Goal: Transaction & Acquisition: Book appointment/travel/reservation

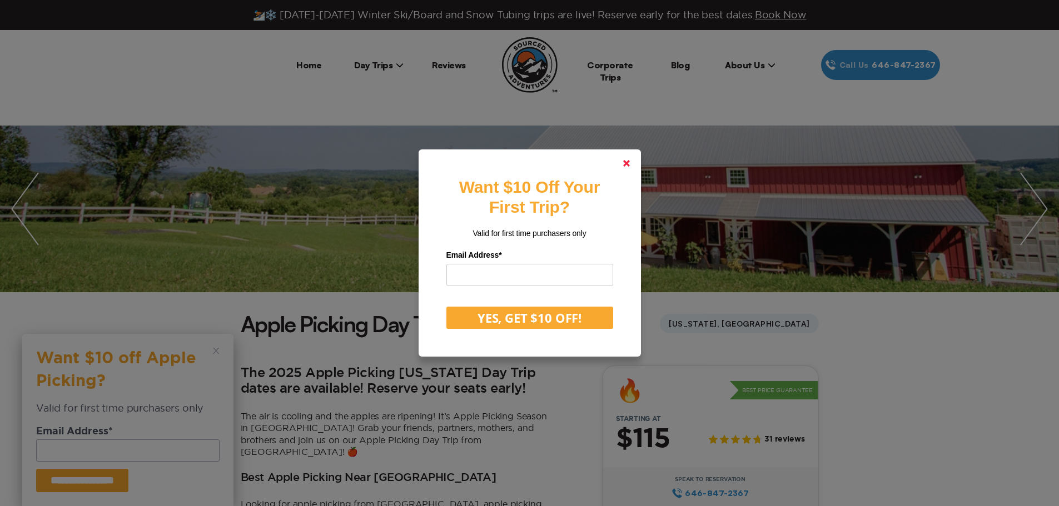
click at [629, 161] on polygon at bounding box center [626, 163] width 7 height 7
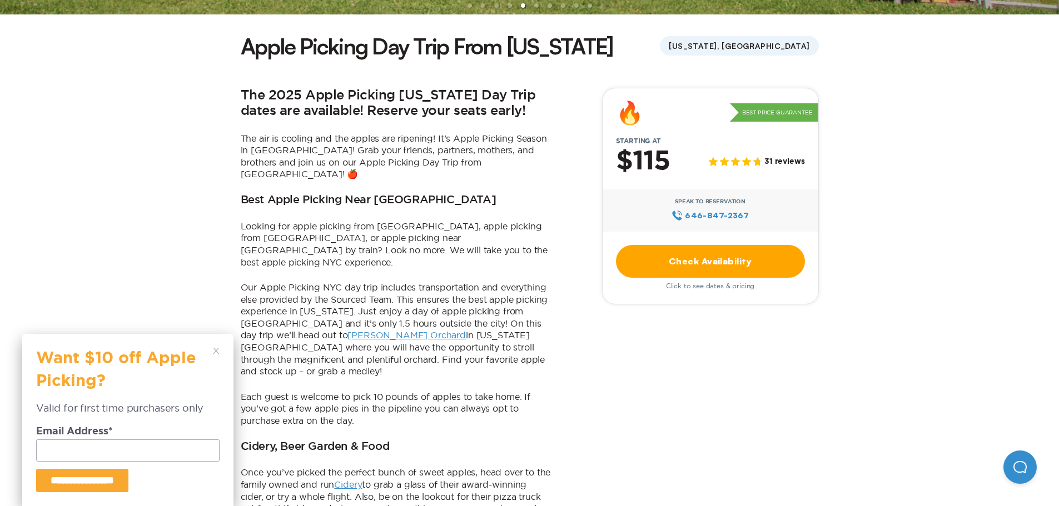
click at [731, 258] on link "Check Availability" at bounding box center [710, 261] width 189 height 33
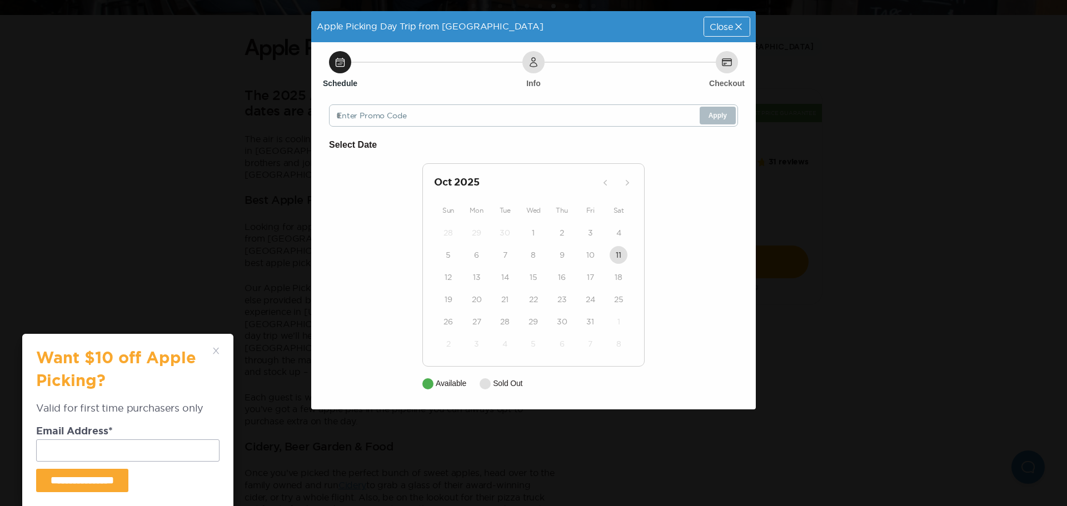
click at [606, 252] on div "11" at bounding box center [619, 255] width 28 height 22
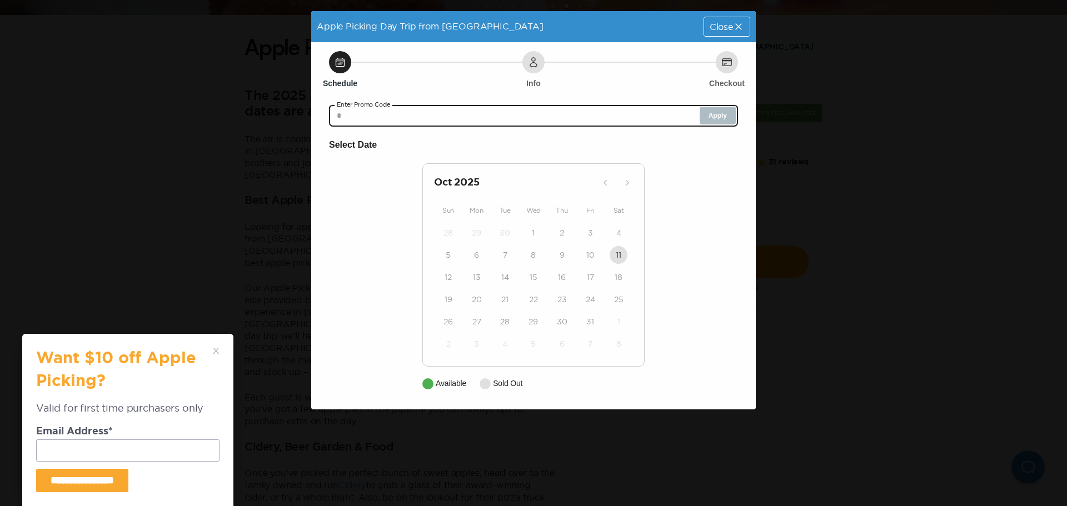
click at [594, 116] on input "text" at bounding box center [533, 115] width 409 height 22
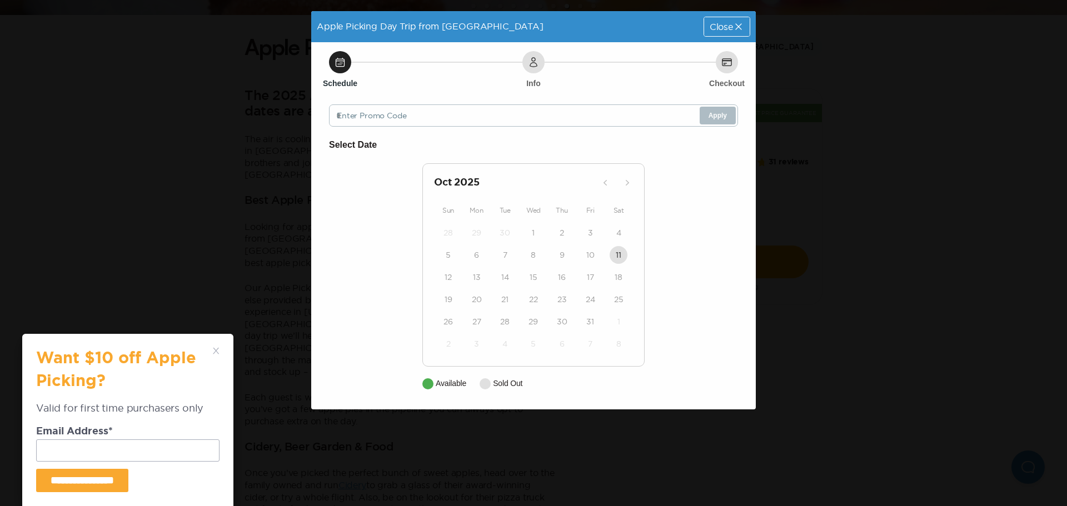
click at [425, 380] on div at bounding box center [427, 383] width 11 height 11
click at [745, 31] on div "Close" at bounding box center [727, 26] width 46 height 19
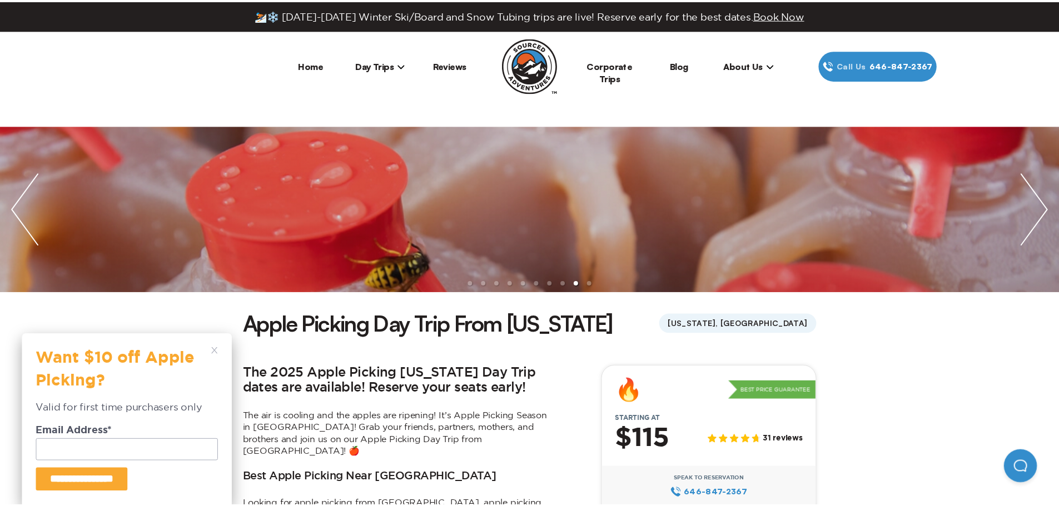
scroll to position [277, 0]
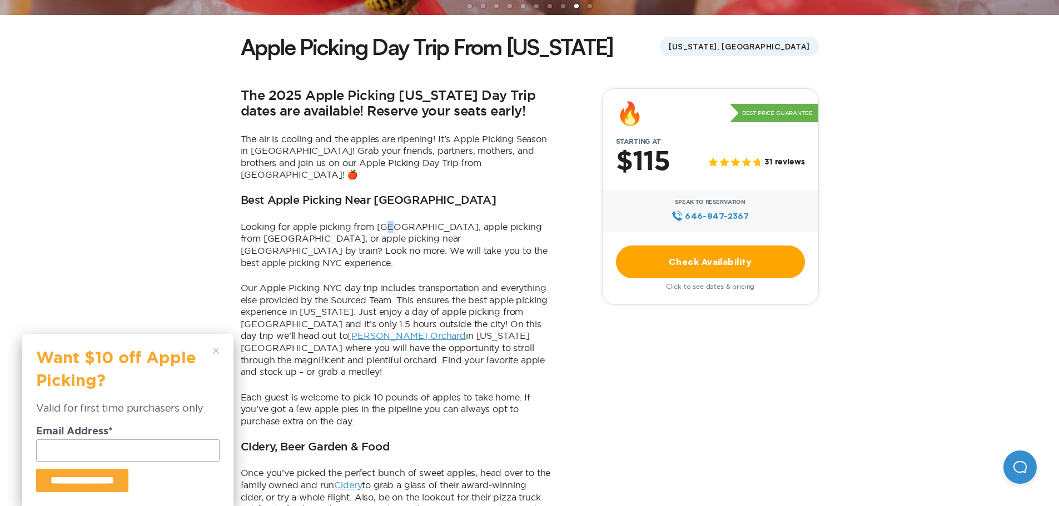
click at [395, 221] on p "Looking for apple picking from [GEOGRAPHIC_DATA], apple picking from [GEOGRAPHI…" at bounding box center [396, 245] width 311 height 48
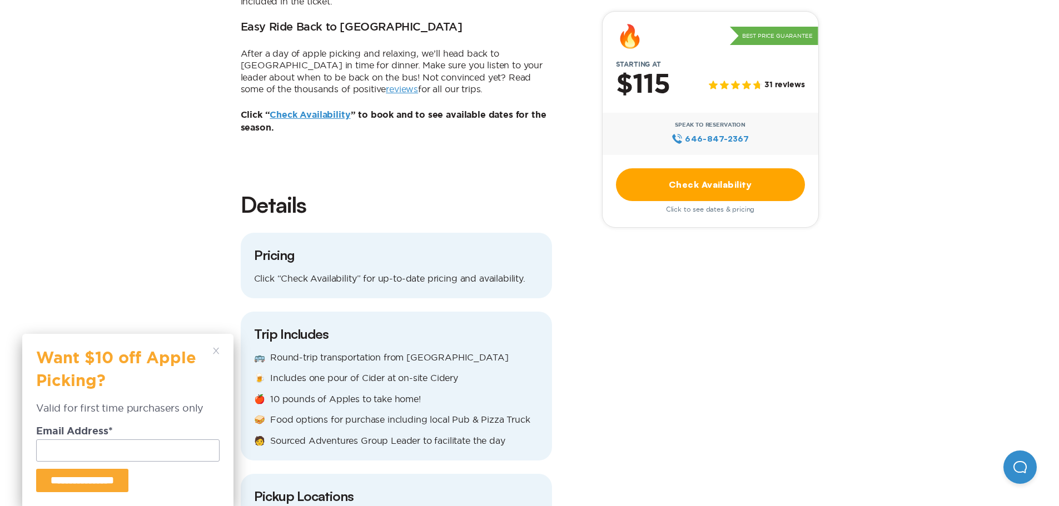
scroll to position [1000, 0]
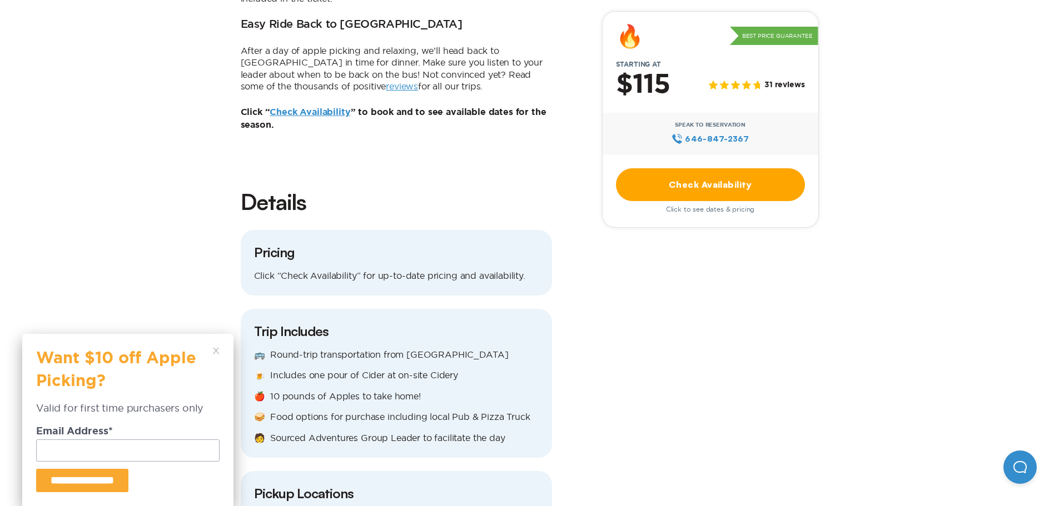
click at [320, 108] on link "Check Availability" at bounding box center [310, 112] width 81 height 9
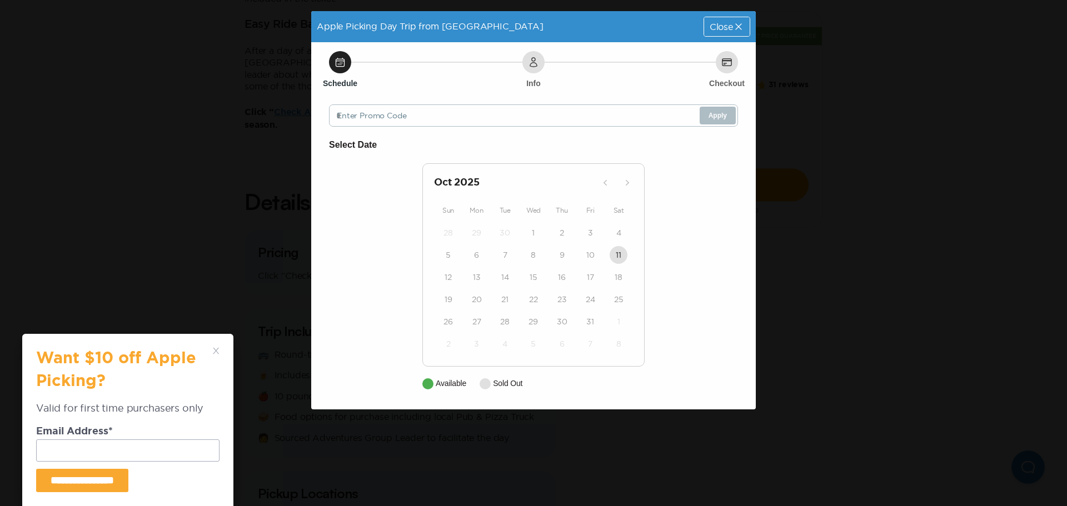
click at [725, 28] on span "Close" at bounding box center [721, 26] width 23 height 9
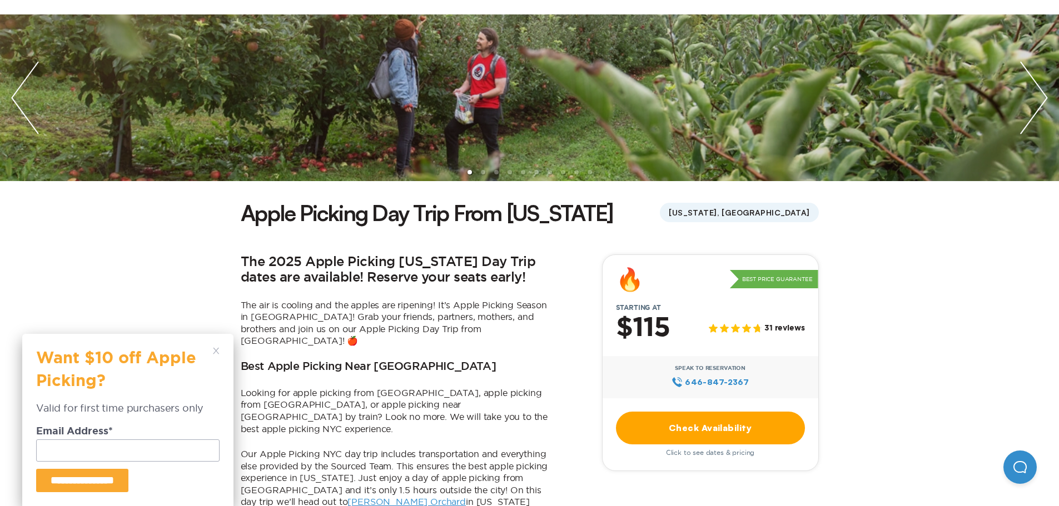
scroll to position [111, 0]
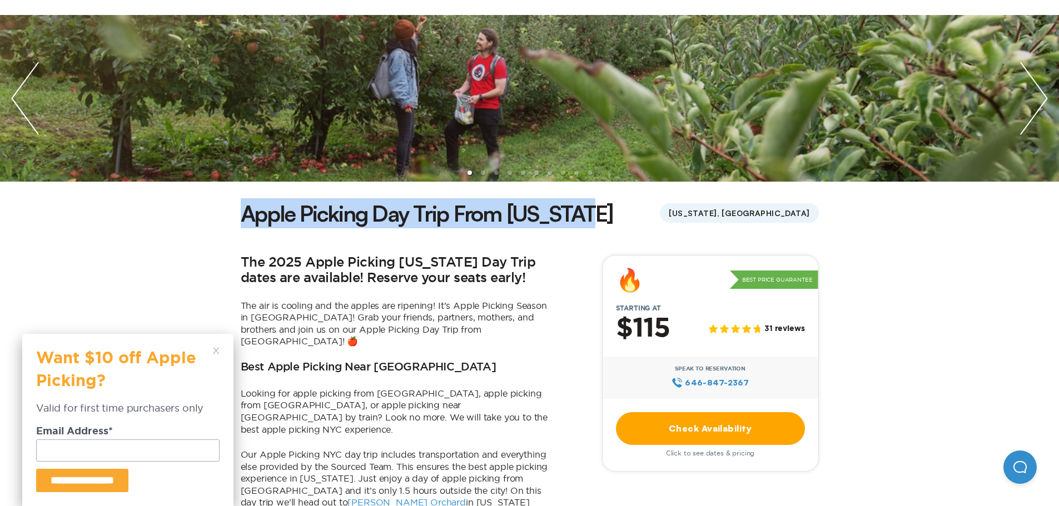
drag, startPoint x: 246, startPoint y: 216, endPoint x: 601, endPoint y: 210, distance: 354.6
click at [601, 210] on div "Apple Picking Day Trip From [US_STATE] [US_STATE], [GEOGRAPHIC_DATA]" at bounding box center [530, 213] width 578 height 30
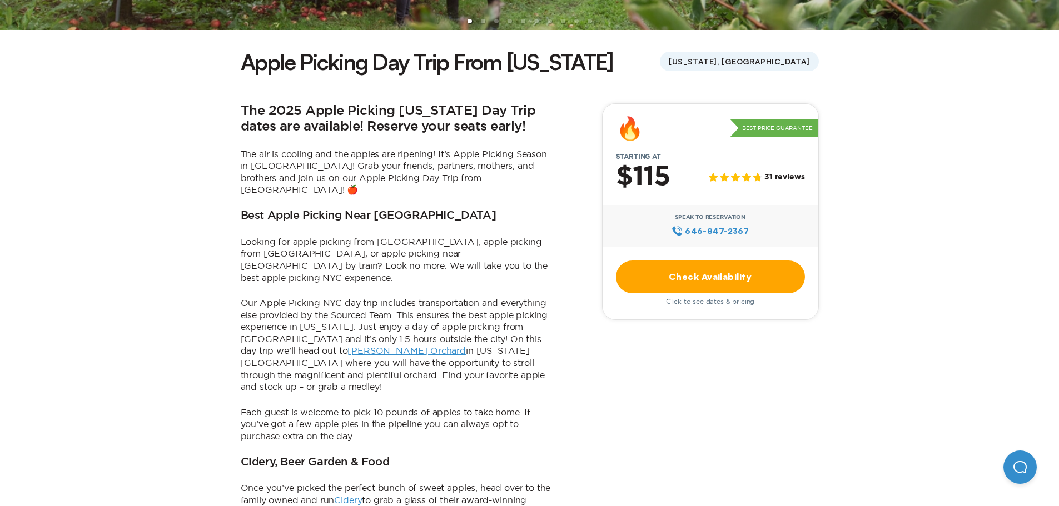
scroll to position [333, 0]
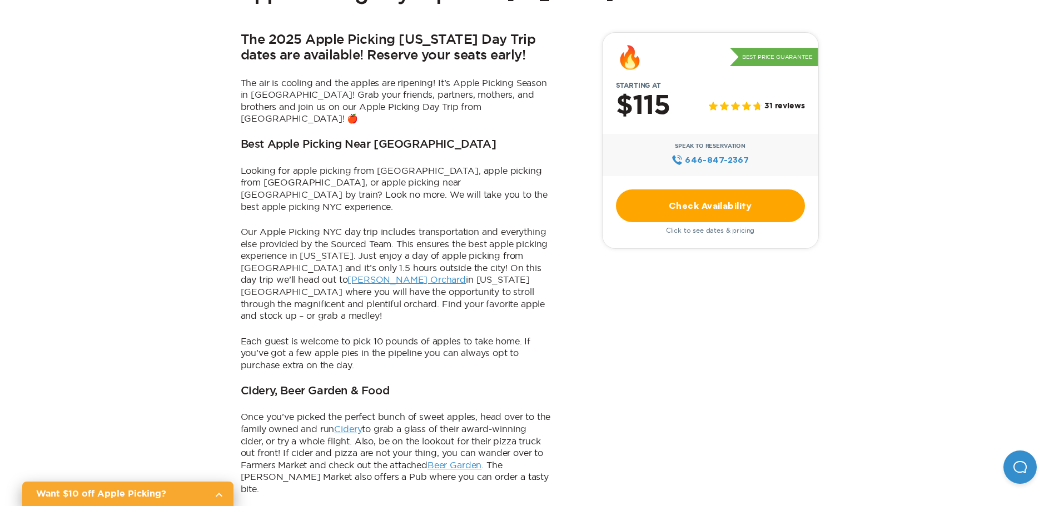
click at [708, 213] on link "Check Availability" at bounding box center [710, 206] width 189 height 33
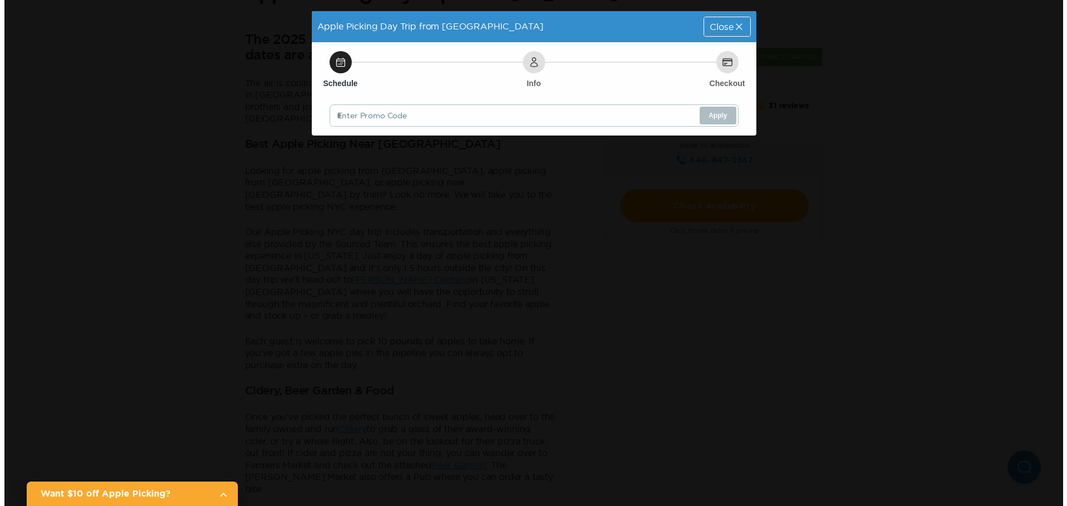
scroll to position [0, 0]
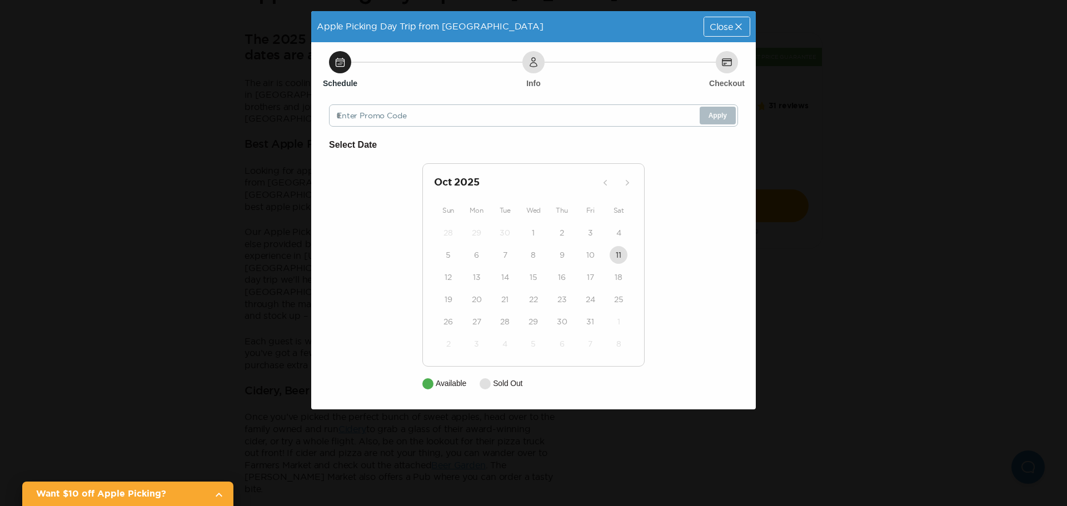
click at [497, 271] on div "14" at bounding box center [505, 277] width 28 height 22
click at [716, 26] on span "Close" at bounding box center [721, 26] width 23 height 9
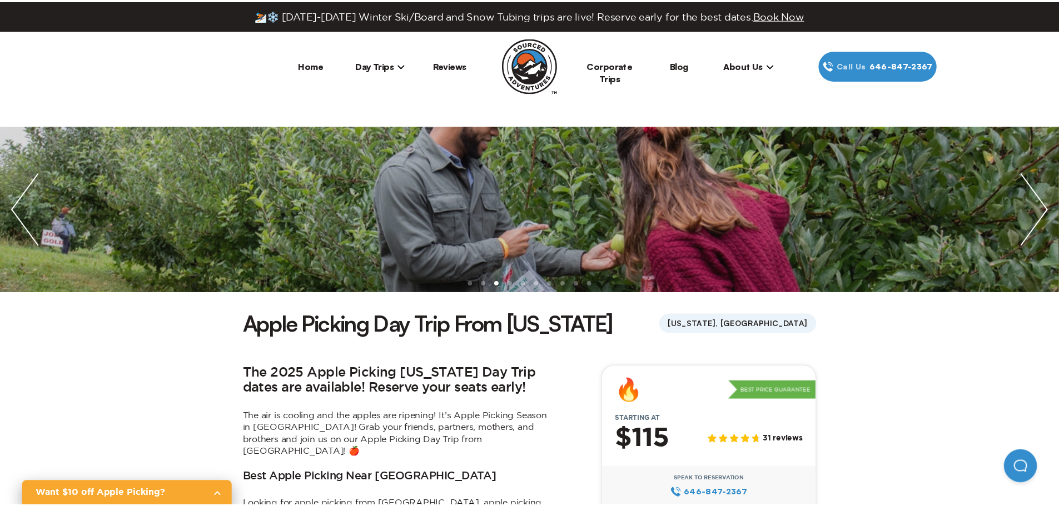
scroll to position [333, 0]
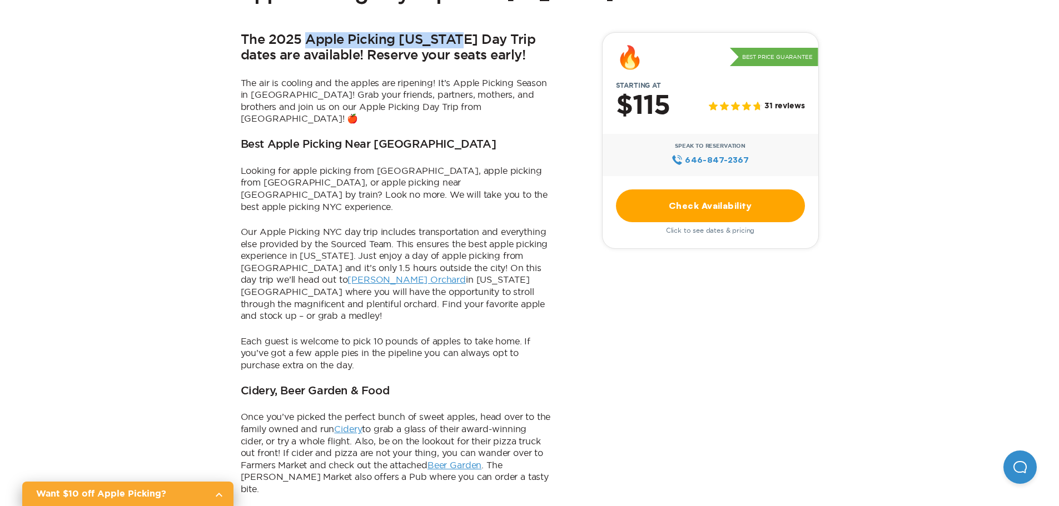
drag, startPoint x: 306, startPoint y: 38, endPoint x: 460, endPoint y: 36, distance: 154.5
click at [460, 36] on h2 "The 2025 Apple Picking [US_STATE] Day Trip dates are available! Reserve your se…" at bounding box center [396, 48] width 311 height 32
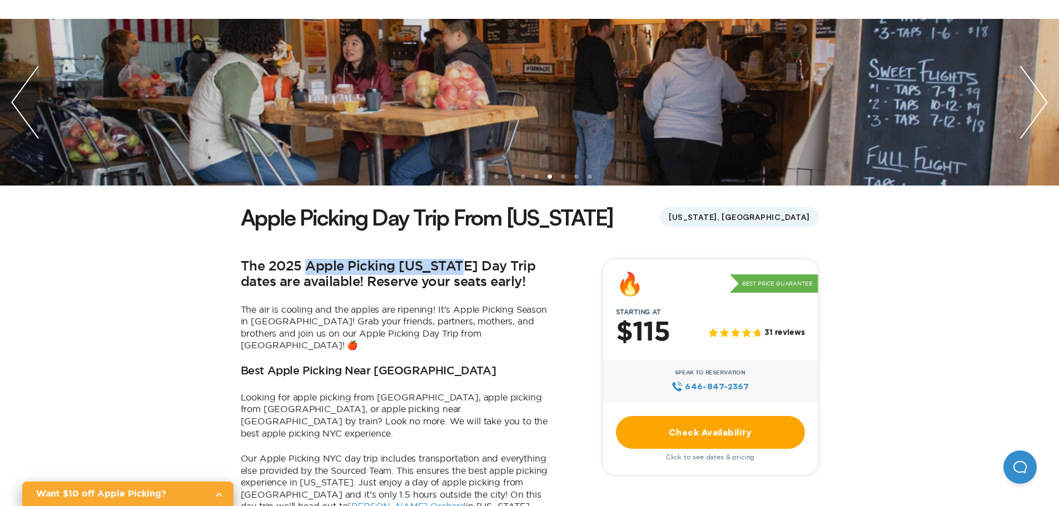
scroll to position [0, 0]
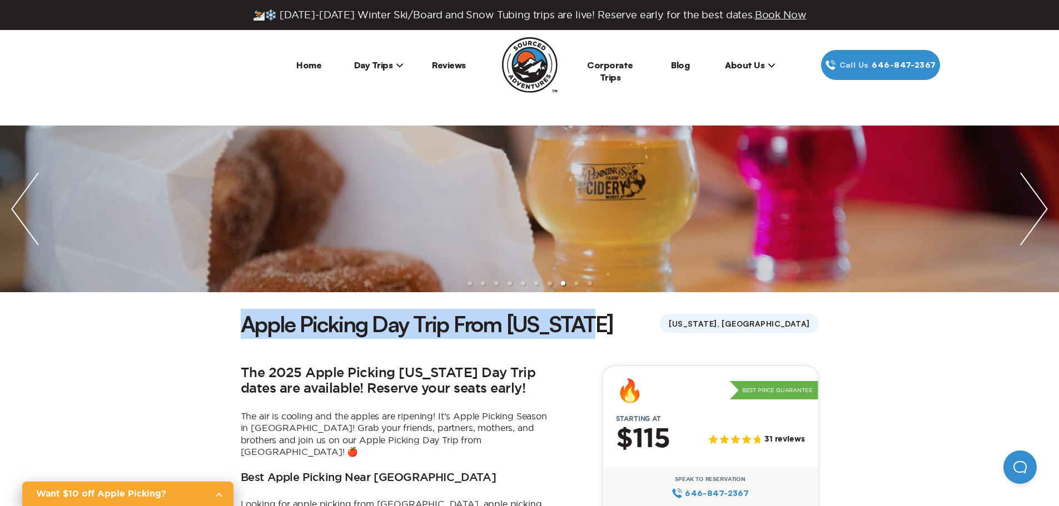
drag, startPoint x: 238, startPoint y: 319, endPoint x: 609, endPoint y: 324, distance: 371.3
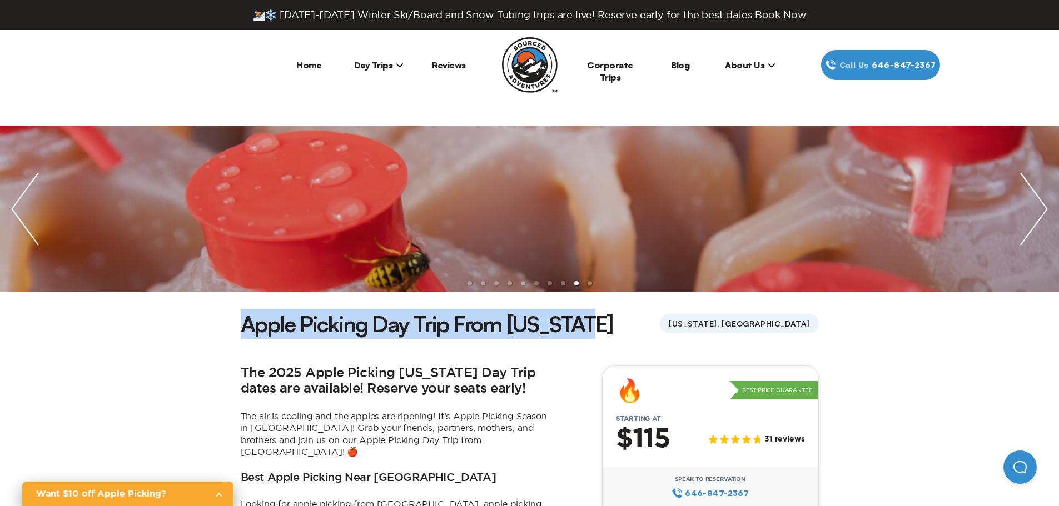
click at [1037, 198] on img "next slide / item" at bounding box center [1034, 209] width 50 height 167
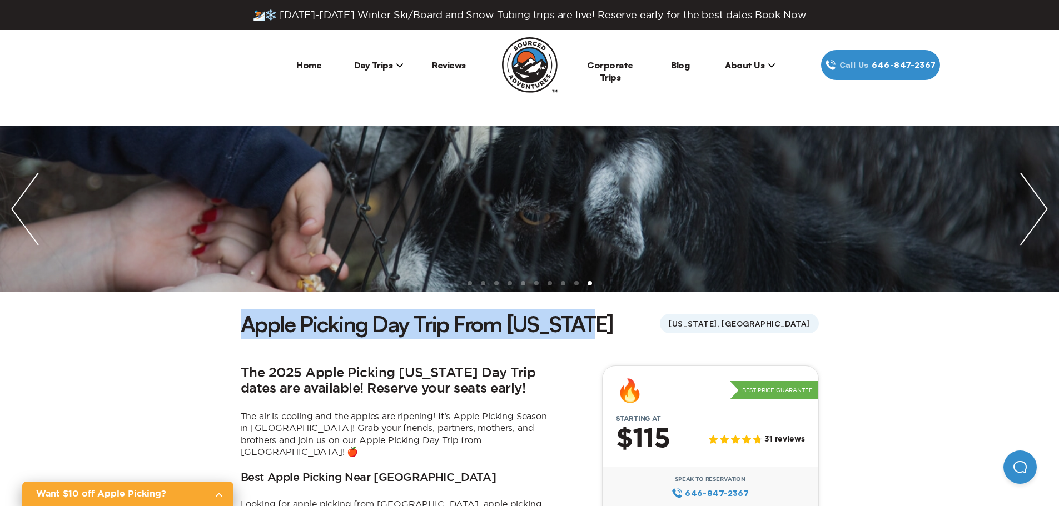
click at [1037, 198] on img "next slide / item" at bounding box center [1034, 209] width 50 height 167
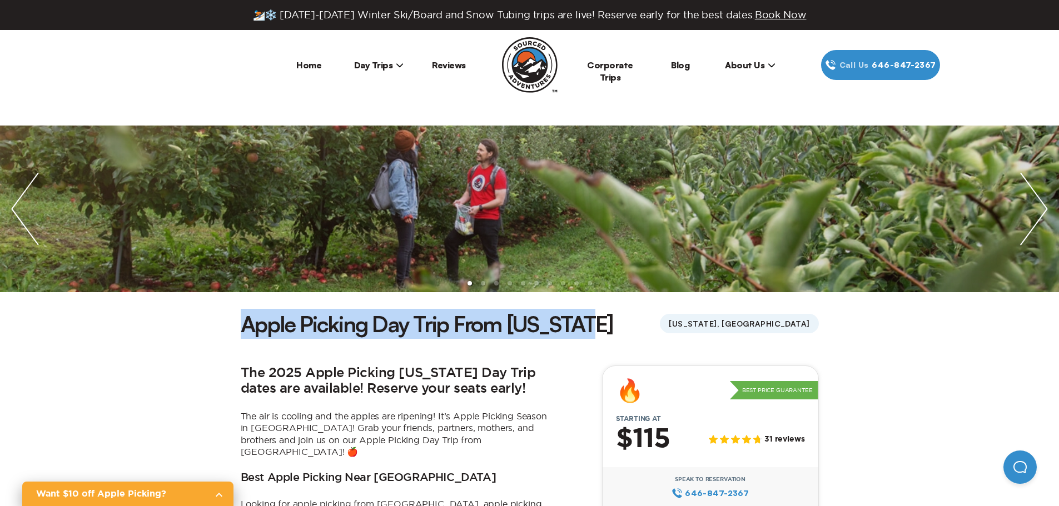
click at [1037, 198] on img "next slide / item" at bounding box center [1034, 209] width 50 height 167
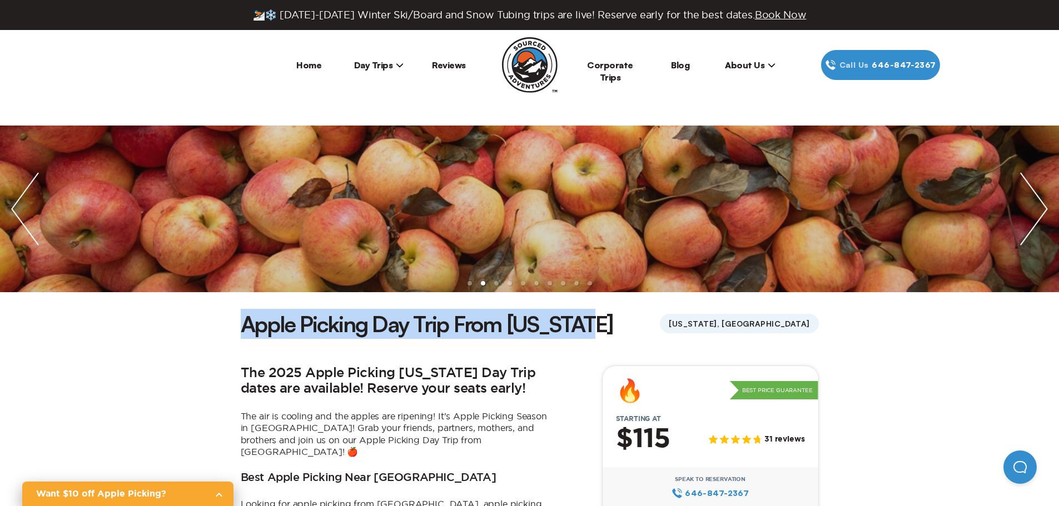
click at [1037, 198] on img "next slide / item" at bounding box center [1034, 209] width 50 height 167
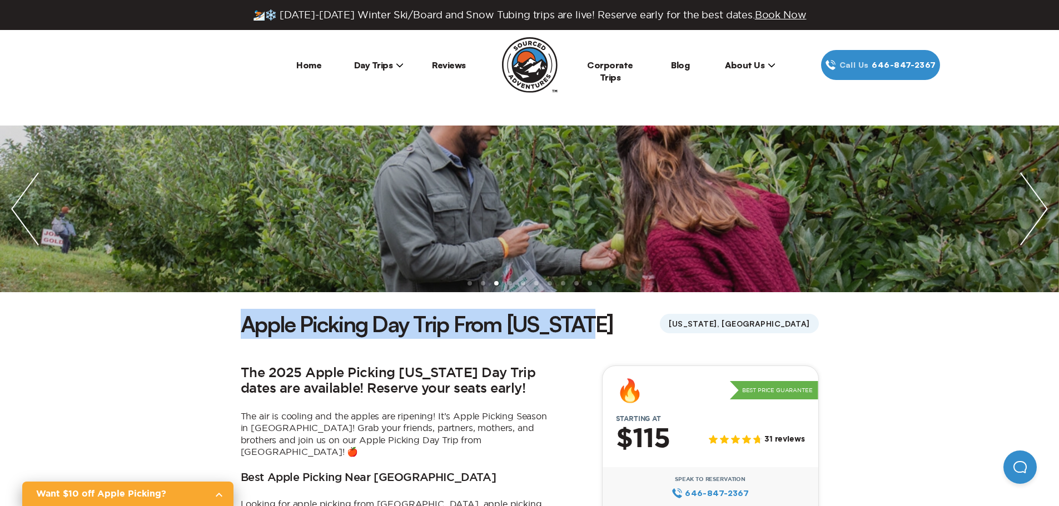
click at [1037, 198] on img "next slide / item" at bounding box center [1034, 209] width 50 height 167
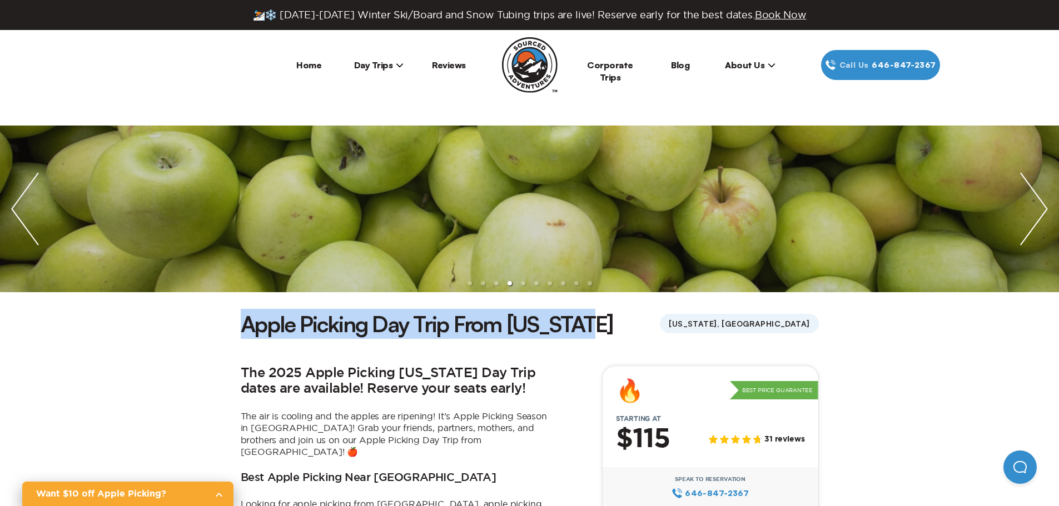
click at [1037, 198] on img "next slide / item" at bounding box center [1034, 209] width 50 height 167
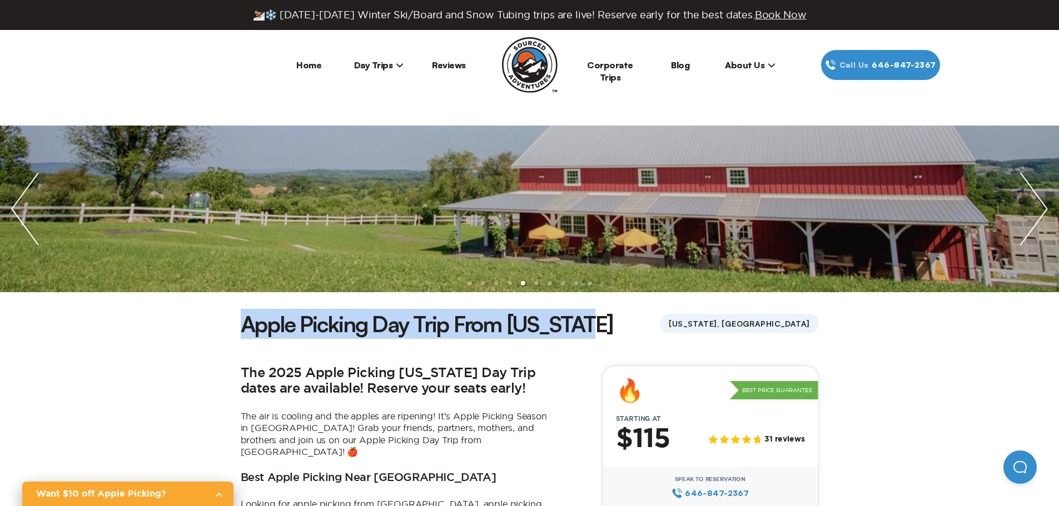
click at [1037, 198] on img "next slide / item" at bounding box center [1034, 209] width 50 height 167
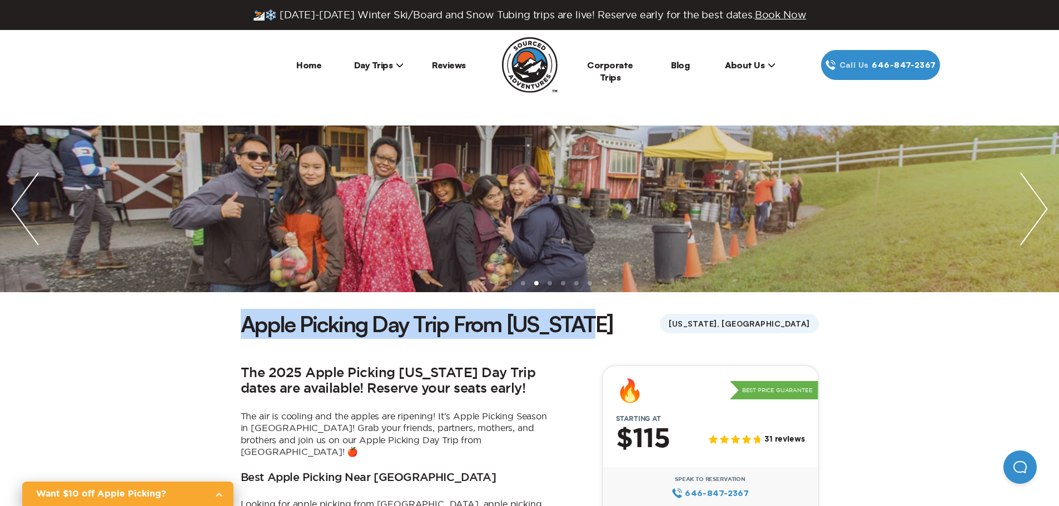
click at [1037, 198] on img "next slide / item" at bounding box center [1034, 209] width 50 height 167
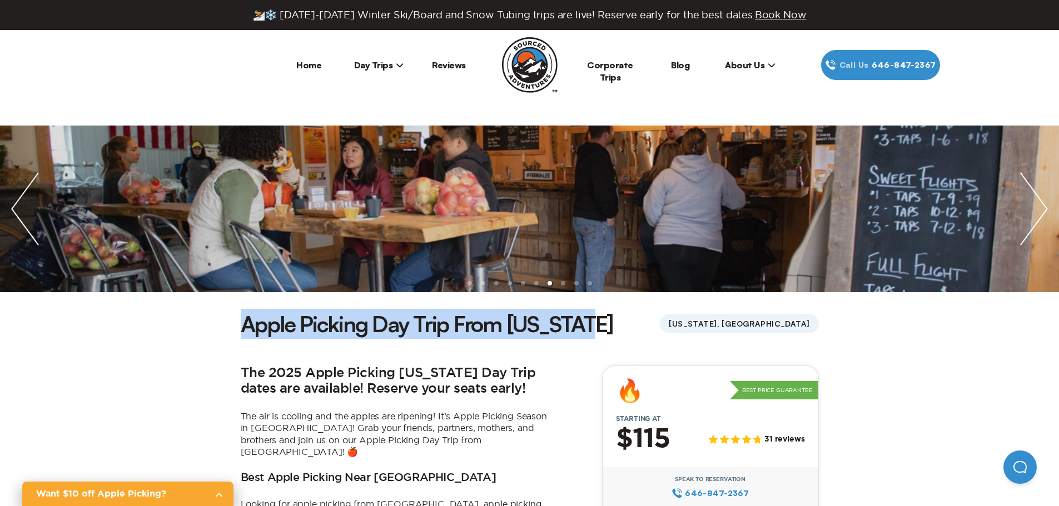
click at [1037, 198] on img "next slide / item" at bounding box center [1034, 209] width 50 height 167
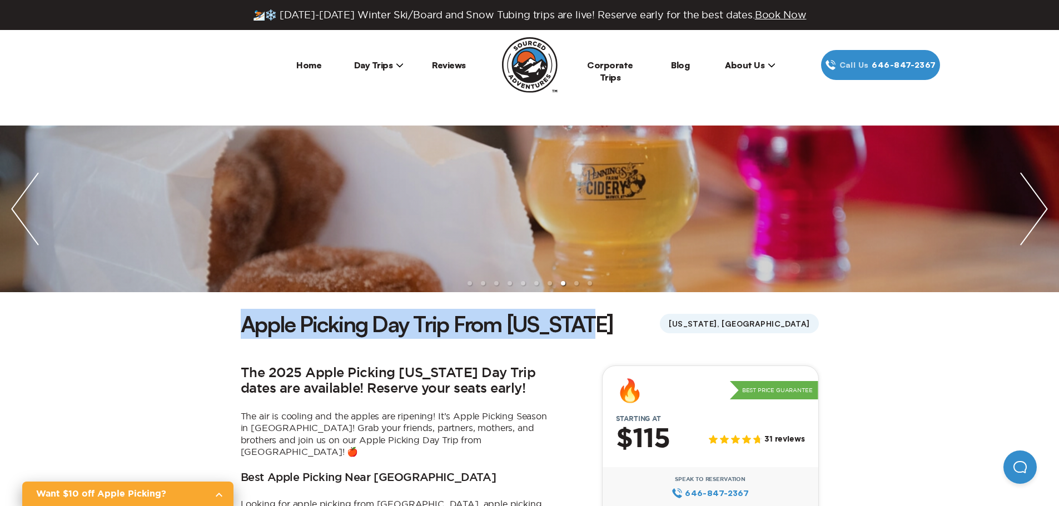
click at [1037, 198] on img "next slide / item" at bounding box center [1034, 209] width 50 height 167
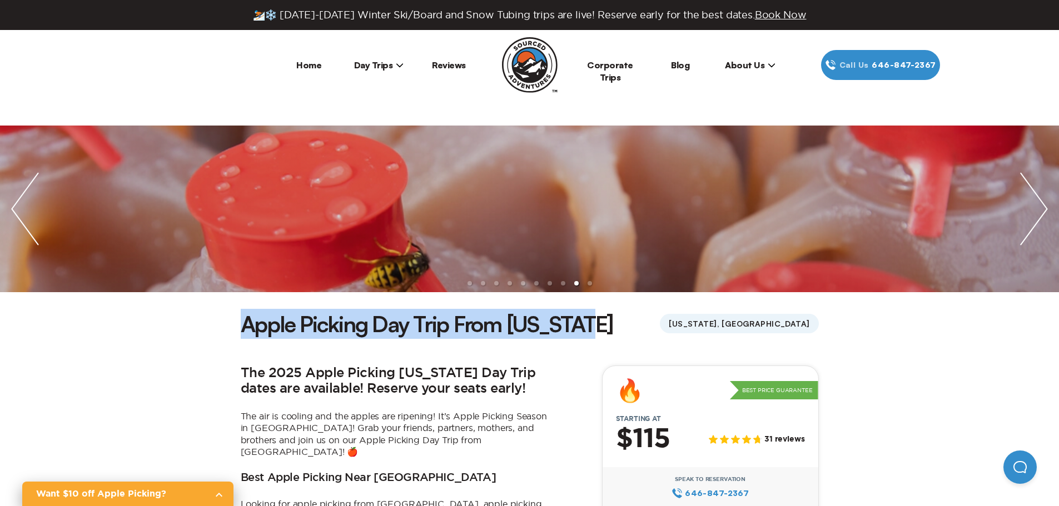
click at [1037, 198] on img "next slide / item" at bounding box center [1034, 209] width 50 height 167
